Goal: Information Seeking & Learning: Learn about a topic

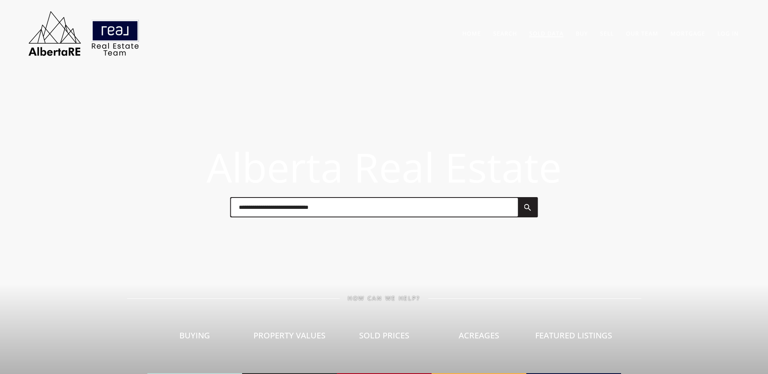
click at [552, 34] on link "Sold Data" at bounding box center [546, 34] width 34 height 8
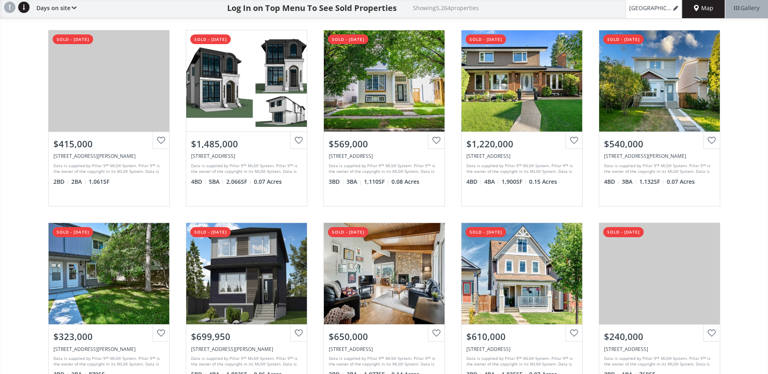
scroll to position [81, 0]
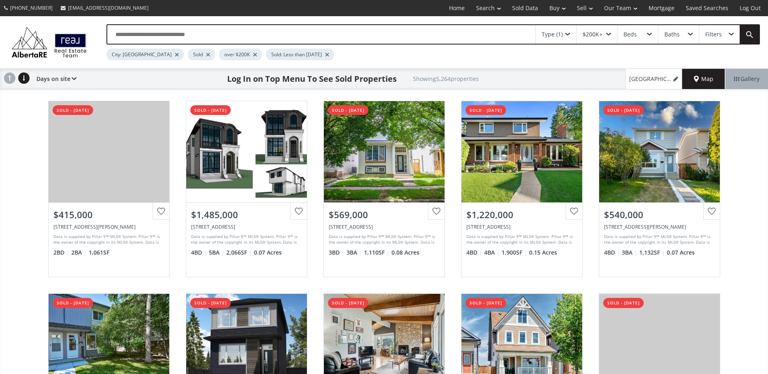
click at [188, 53] on div "Sold" at bounding box center [201, 55] width 27 height 12
click at [206, 54] on div at bounding box center [208, 54] width 4 height 3
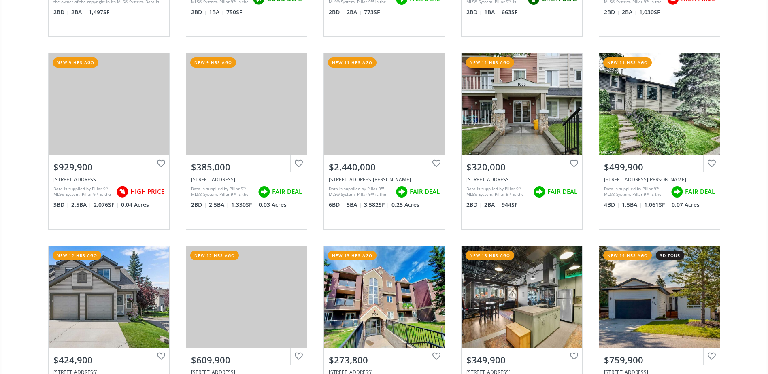
scroll to position [243, 0]
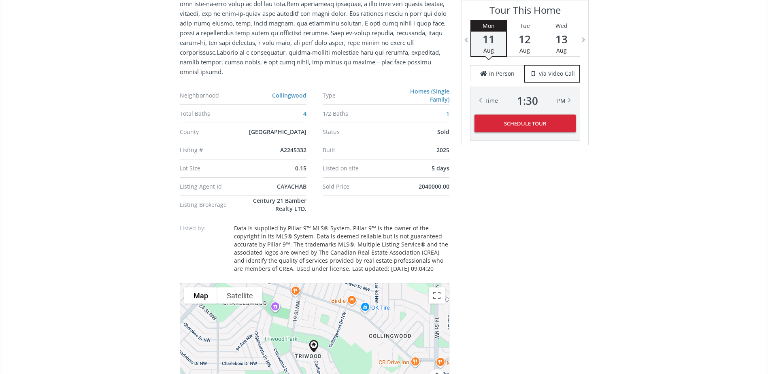
scroll to position [648, 0]
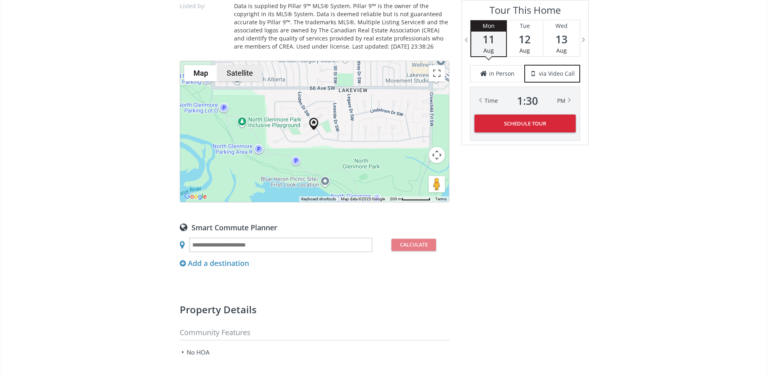
click at [243, 74] on button "Satellite" at bounding box center [240, 73] width 45 height 16
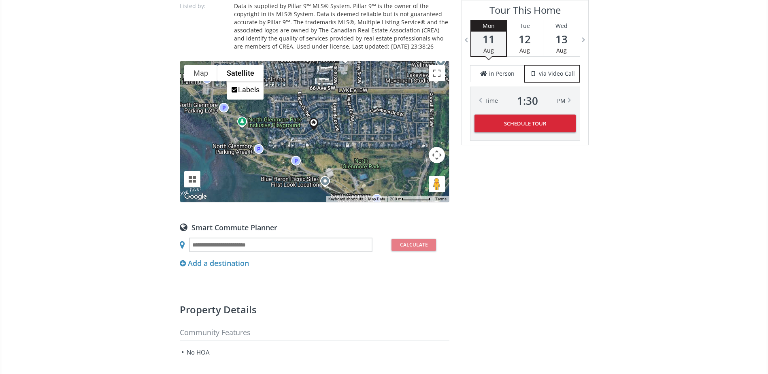
click at [440, 158] on button "Map camera controls" at bounding box center [437, 155] width 16 height 16
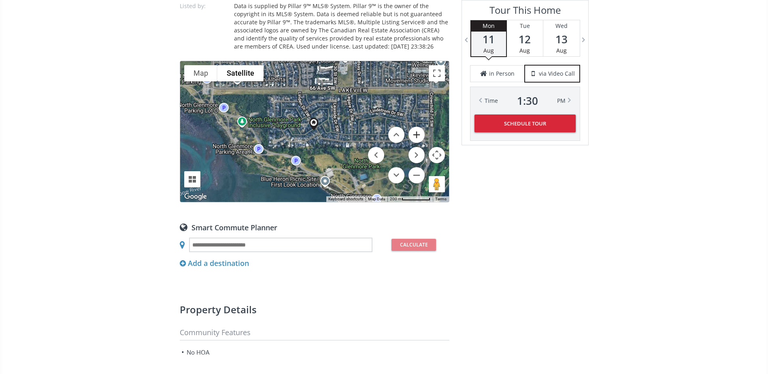
click at [418, 138] on button "Zoom in" at bounding box center [417, 135] width 16 height 16
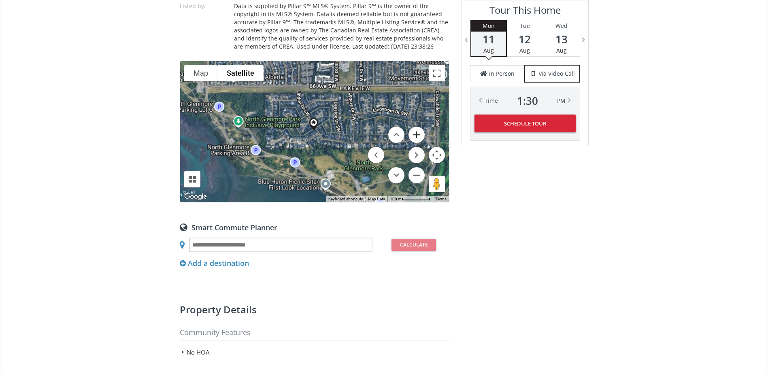
click at [418, 138] on button "Zoom in" at bounding box center [417, 135] width 16 height 16
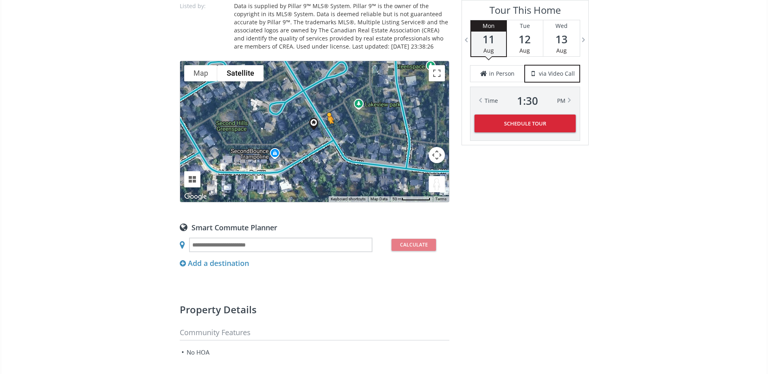
drag, startPoint x: 431, startPoint y: 188, endPoint x: 327, endPoint y: 132, distance: 118.5
click at [327, 132] on div "To navigate, press the arrow keys. To activate drag with keyboard, press Alt + …" at bounding box center [314, 131] width 269 height 141
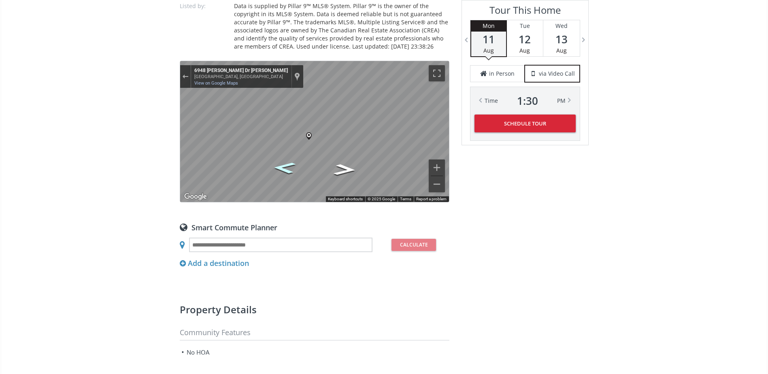
click at [283, 170] on icon "Go Southwest, Livingstone Dr SW" at bounding box center [284, 167] width 41 height 17
click at [292, 166] on icon "Go Southwest, Livingstone Dr SW" at bounding box center [284, 169] width 38 height 16
click at [337, 165] on icon "Go Northeast, Livingstone Dr SW" at bounding box center [345, 168] width 38 height 16
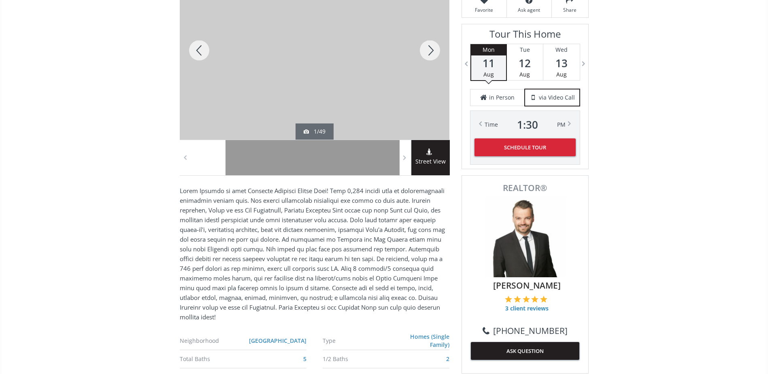
scroll to position [81, 0]
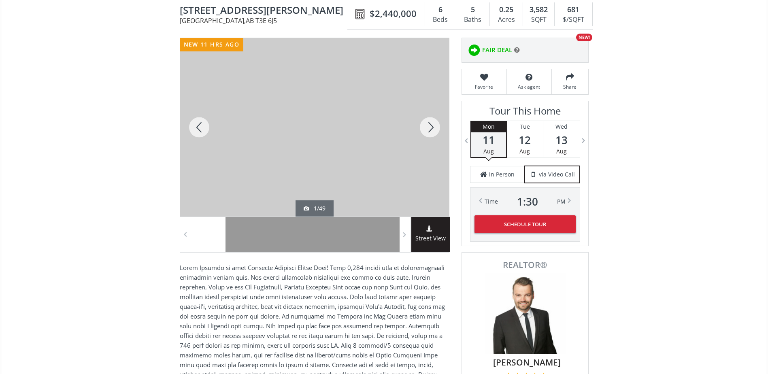
click at [420, 114] on div at bounding box center [430, 127] width 39 height 179
click at [423, 115] on div at bounding box center [430, 127] width 39 height 179
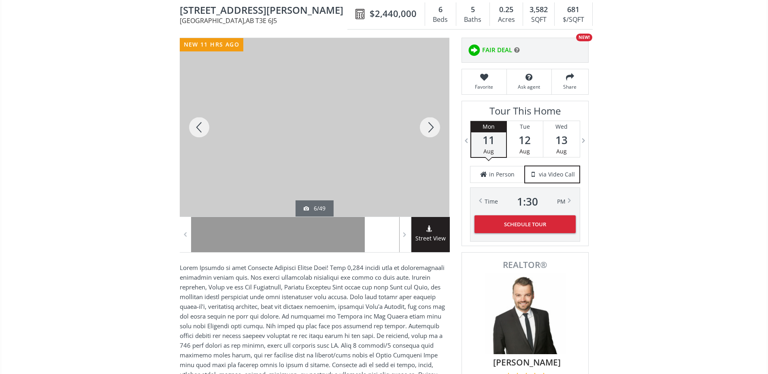
click at [423, 115] on div at bounding box center [430, 127] width 39 height 179
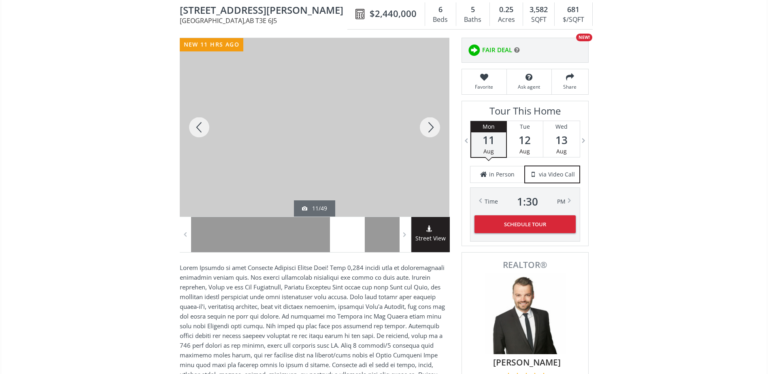
click at [423, 115] on div at bounding box center [430, 127] width 39 height 179
